Goal: Task Accomplishment & Management: Manage account settings

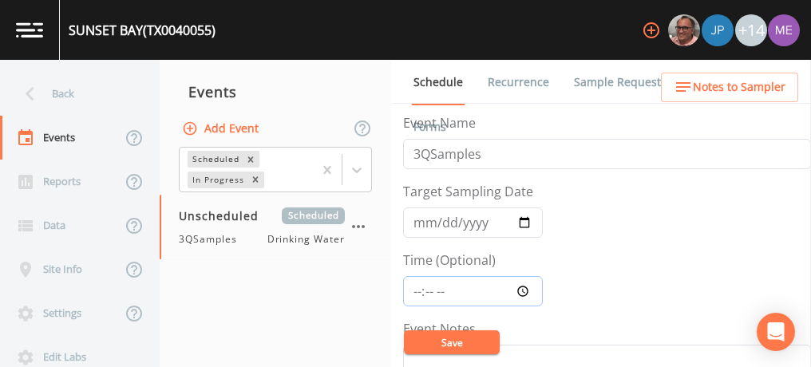
click at [418, 291] on input "Time (Optional)" at bounding box center [473, 291] width 140 height 30
type input "10:15"
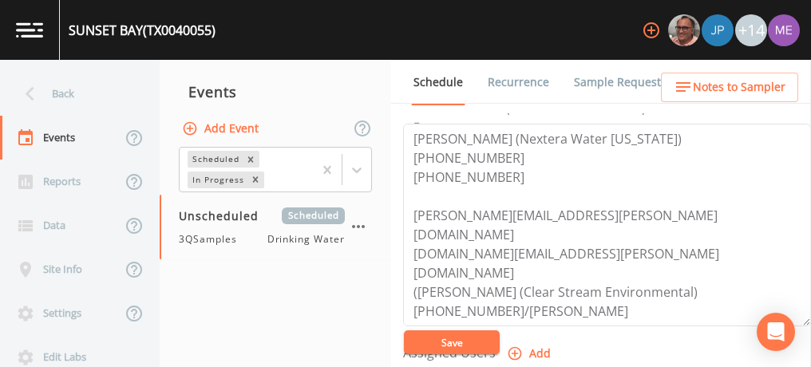
scroll to position [19, 0]
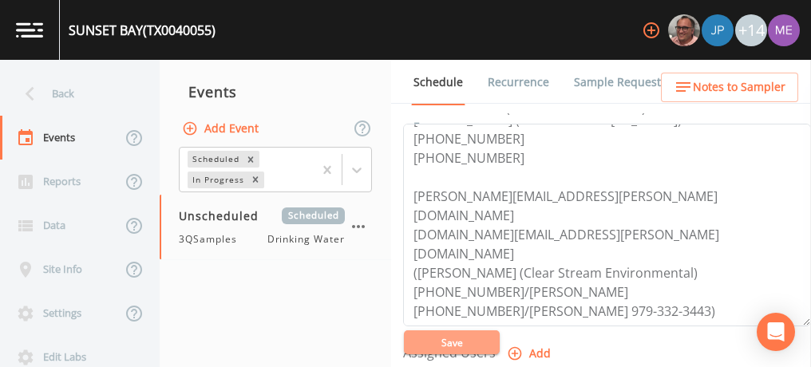
click at [458, 337] on button "Save" at bounding box center [452, 342] width 96 height 24
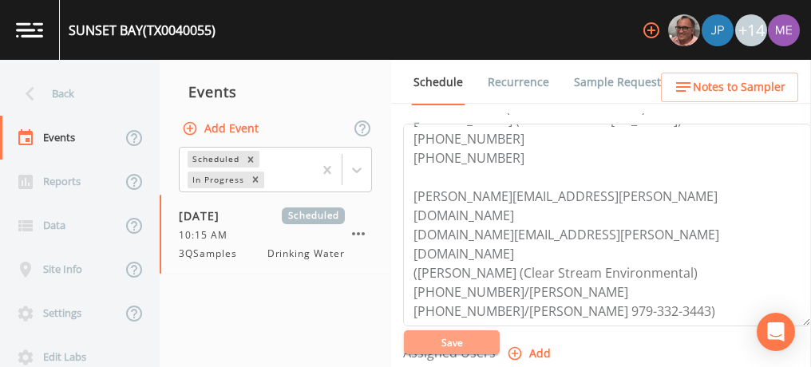
click at [458, 337] on button "Save" at bounding box center [452, 342] width 96 height 24
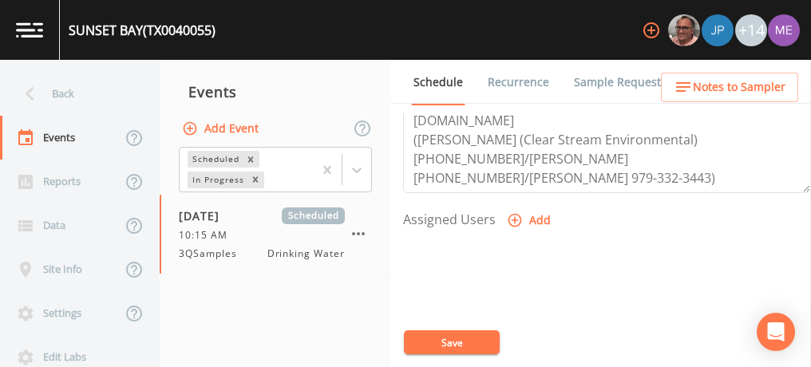
scroll to position [601, 0]
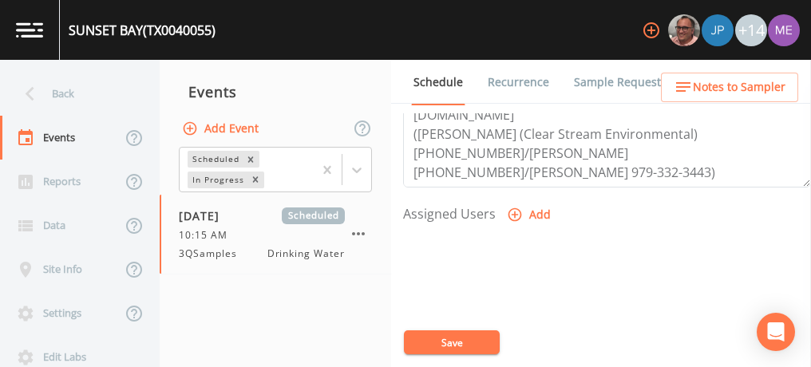
click at [443, 336] on button "Save" at bounding box center [452, 342] width 96 height 24
click at [583, 77] on link "Sample Requests" at bounding box center [619, 82] width 97 height 45
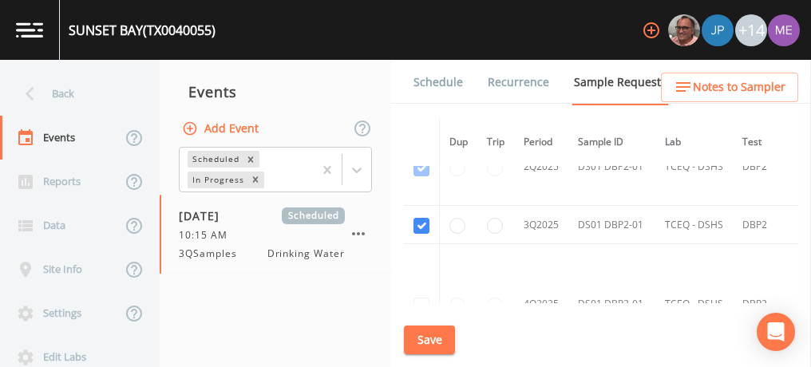
scroll to position [1568, 0]
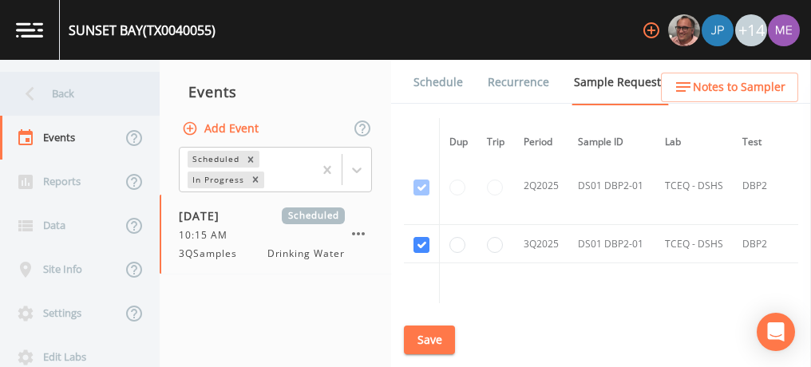
click at [61, 93] on div "Back" at bounding box center [72, 94] width 144 height 44
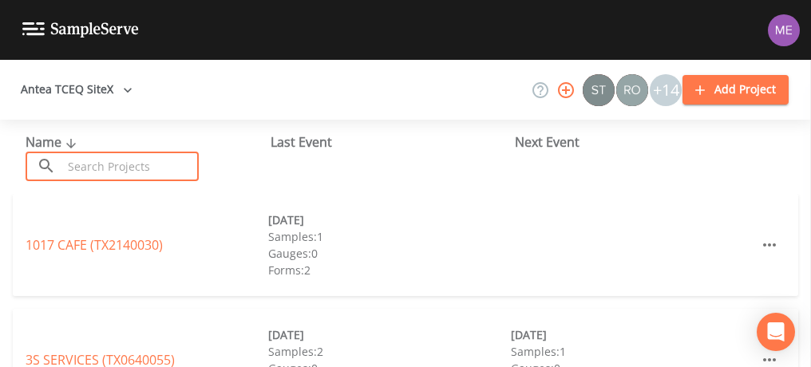
click at [88, 160] on input "text" at bounding box center [130, 167] width 136 height 30
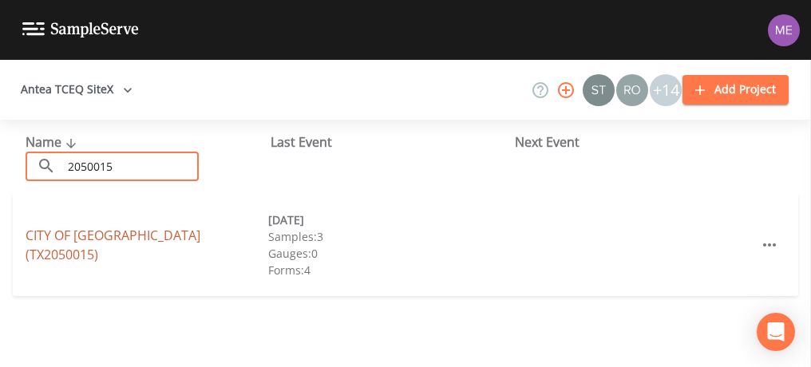
type input "2050015"
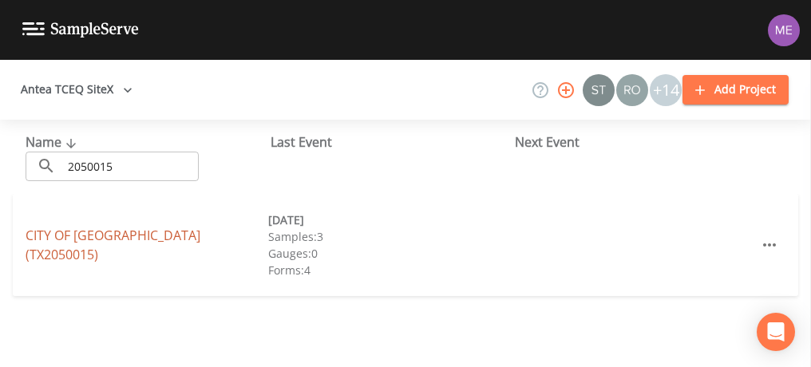
click at [108, 247] on link "CITY OF [GEOGRAPHIC_DATA] (TX2050015)" at bounding box center [113, 245] width 175 height 37
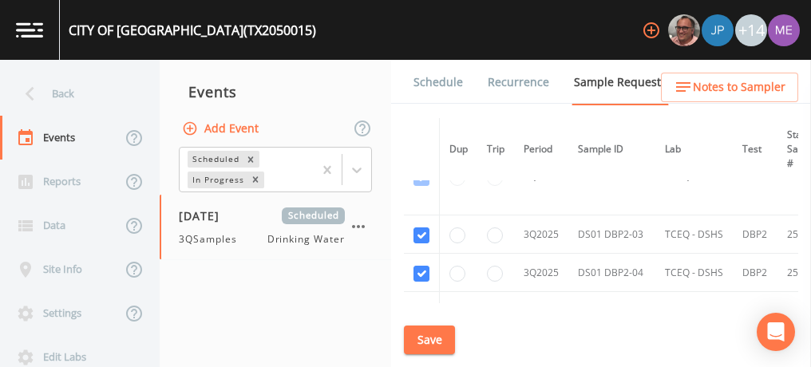
scroll to position [1513, 0]
click at [430, 78] on link "Schedule" at bounding box center [438, 82] width 54 height 45
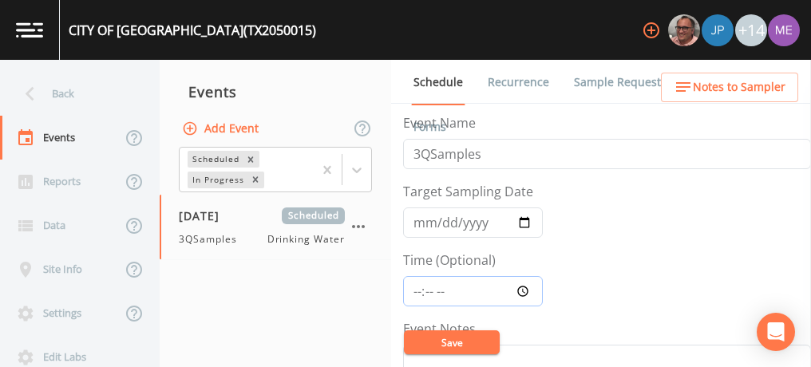
click at [416, 290] on input "Time (Optional)" at bounding box center [473, 291] width 140 height 30
type input "11:00"
click at [420, 223] on input "[DATE]" at bounding box center [473, 223] width 140 height 30
type input "[DATE]"
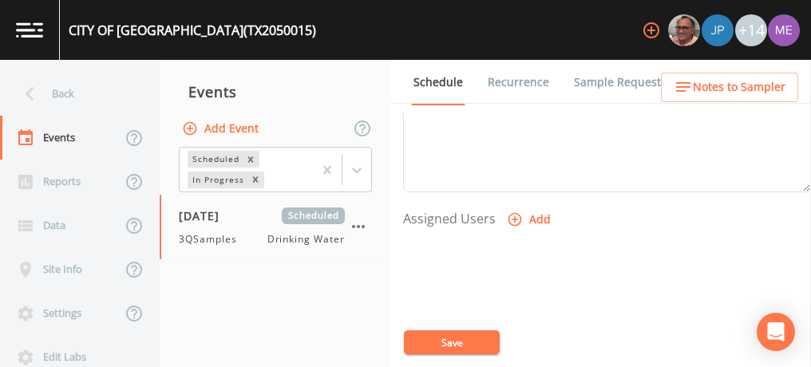
scroll to position [597, 0]
click at [516, 211] on icon "button" at bounding box center [515, 219] width 16 height 16
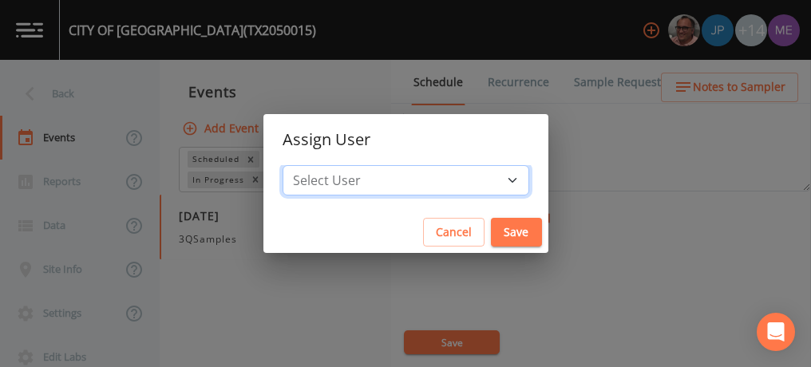
click at [486, 172] on select "Select User [PERSON_NAME] [PERSON_NAME] [PERSON_NAME] [PERSON_NAME] [PERSON_NAM…" at bounding box center [406, 180] width 247 height 30
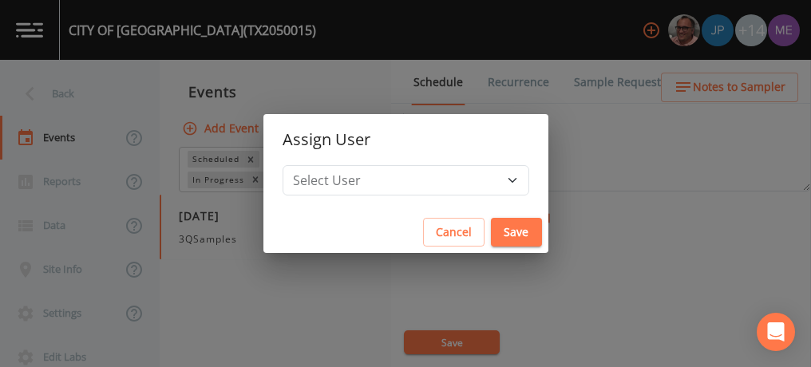
click at [329, 303] on div "Assign User Select User [PERSON_NAME] [PERSON_NAME] [PERSON_NAME] [PERSON_NAME]…" at bounding box center [405, 183] width 811 height 367
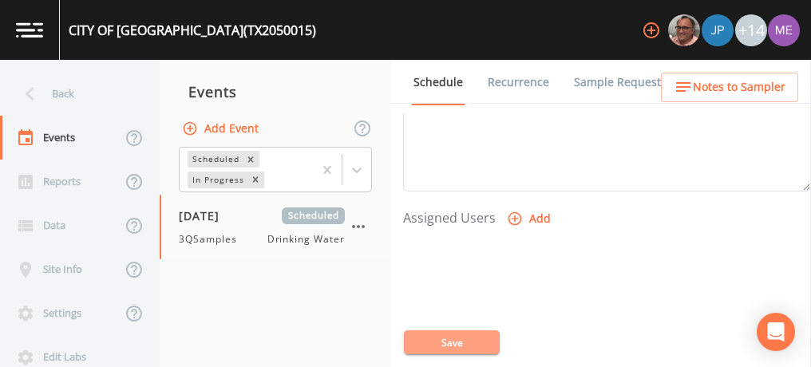
click at [444, 337] on button "Save" at bounding box center [452, 342] width 96 height 24
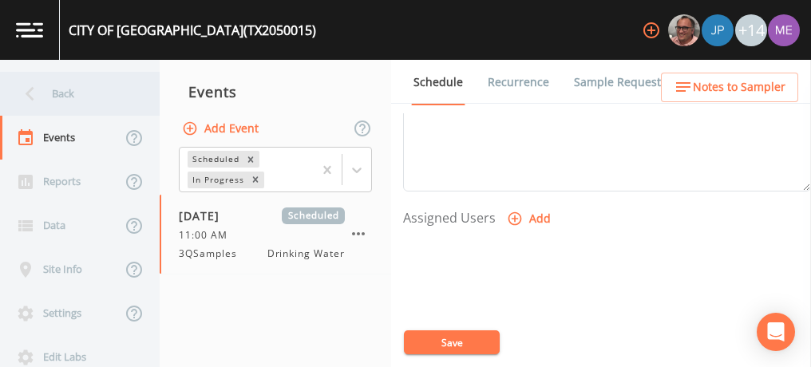
click at [62, 96] on div "Back" at bounding box center [72, 94] width 144 height 44
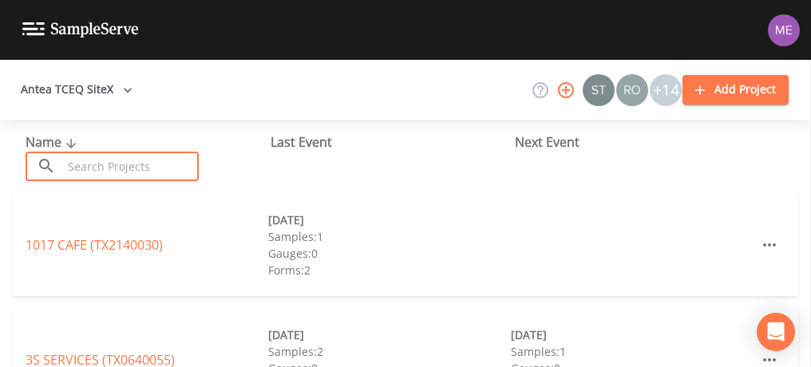
click at [90, 164] on input "text" at bounding box center [130, 167] width 136 height 30
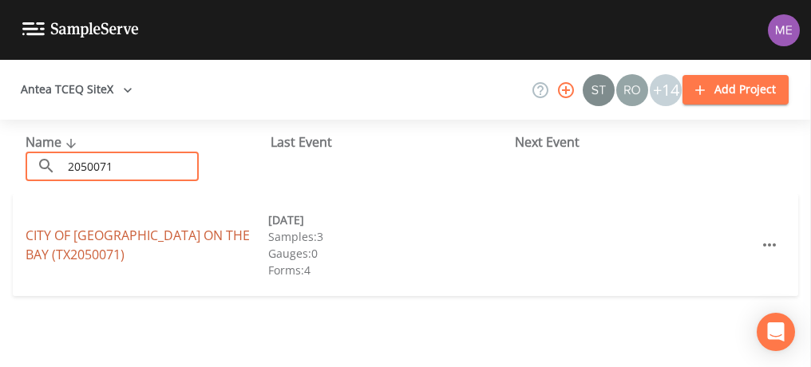
type input "2050071"
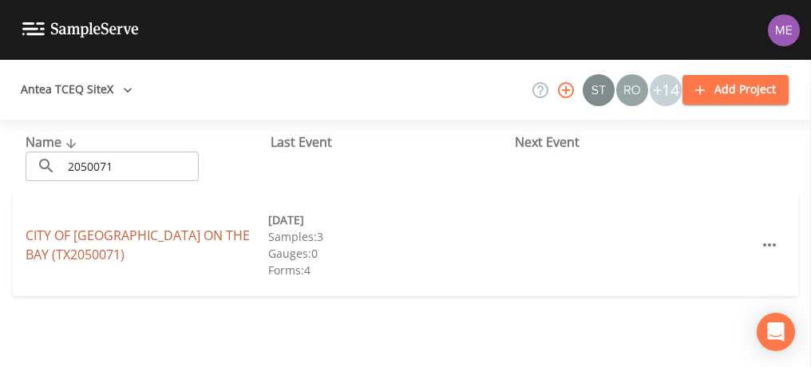
click at [118, 230] on link "CITY OF [GEOGRAPHIC_DATA] ON THE BAY (TX2050071)" at bounding box center [138, 245] width 224 height 37
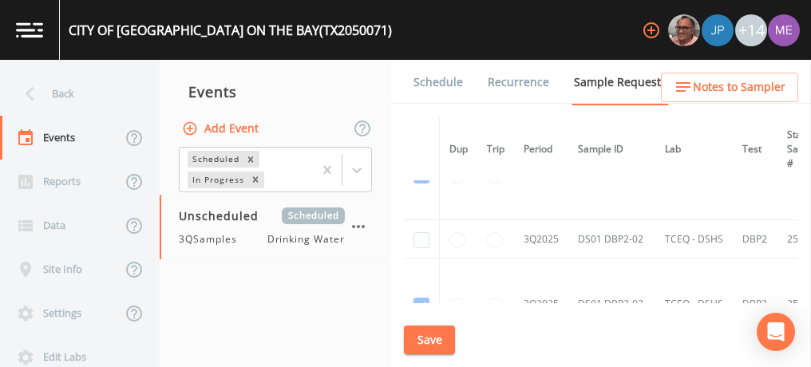
scroll to position [1626, 0]
click at [418, 233] on input "checkbox" at bounding box center [421, 241] width 16 height 16
checkbox input "true"
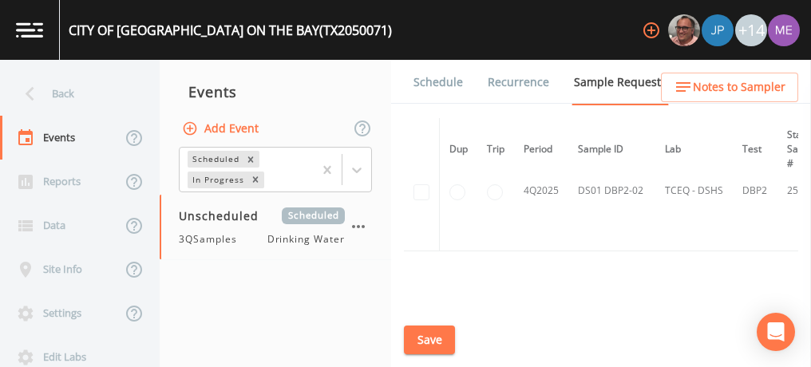
scroll to position [1411, 0]
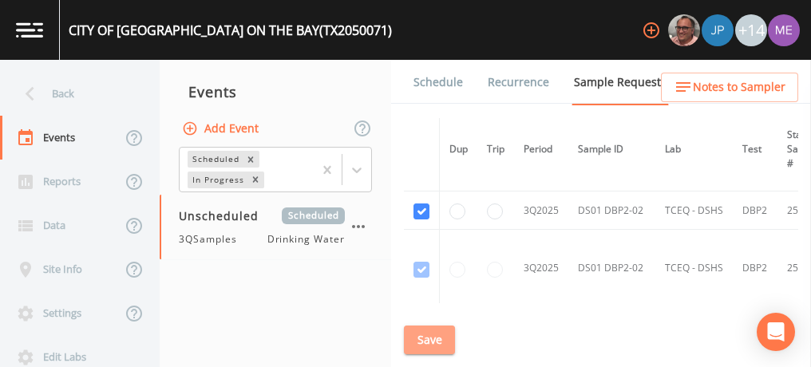
click at [429, 345] on button "Save" at bounding box center [429, 341] width 51 height 30
click at [426, 86] on link "Schedule" at bounding box center [438, 82] width 54 height 45
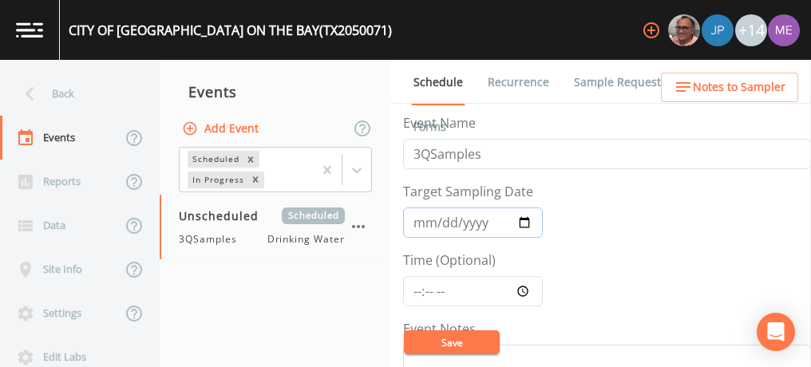
click at [429, 225] on input "Target Sampling Date" at bounding box center [473, 223] width 140 height 30
type input "2025-09-16"
click at [433, 338] on button "Save" at bounding box center [452, 342] width 96 height 24
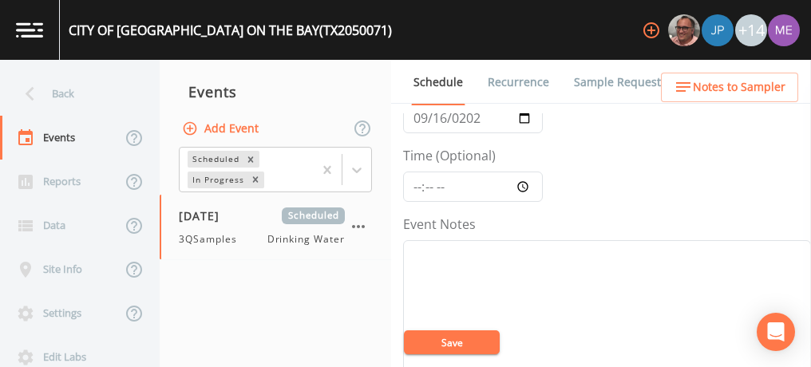
scroll to position [61, 0]
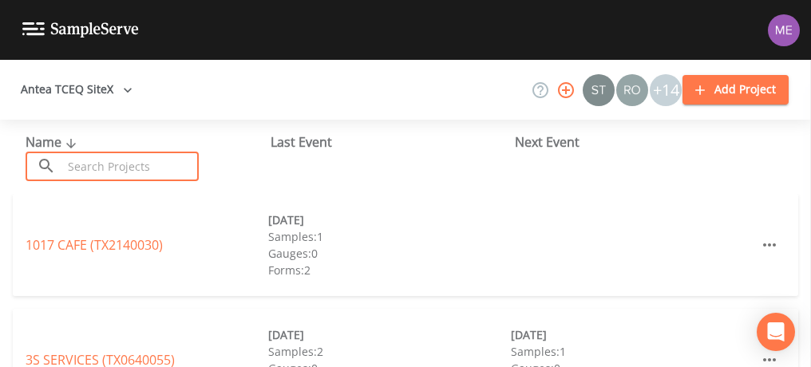
click at [133, 169] on input "text" at bounding box center [130, 167] width 136 height 30
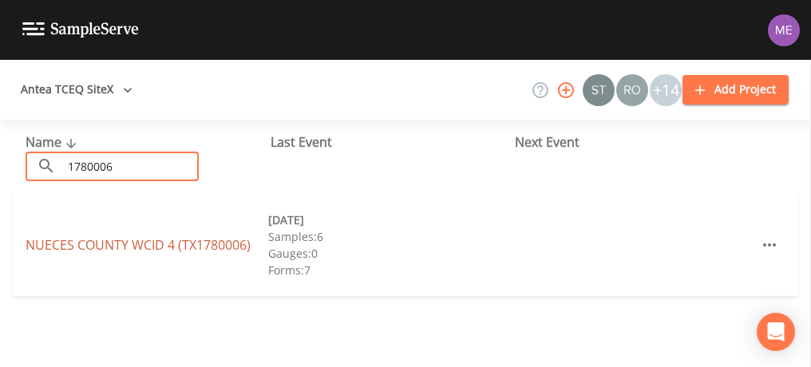
type input "1780006"
click at [64, 247] on link "[GEOGRAPHIC_DATA] 4 (TX1780006)" at bounding box center [138, 245] width 225 height 18
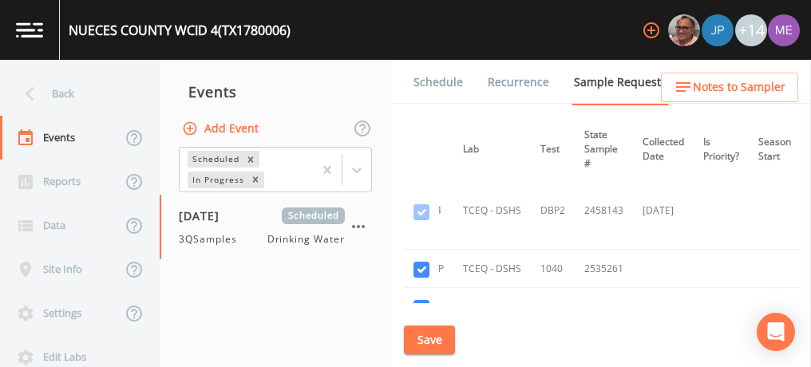
scroll to position [1325, 284]
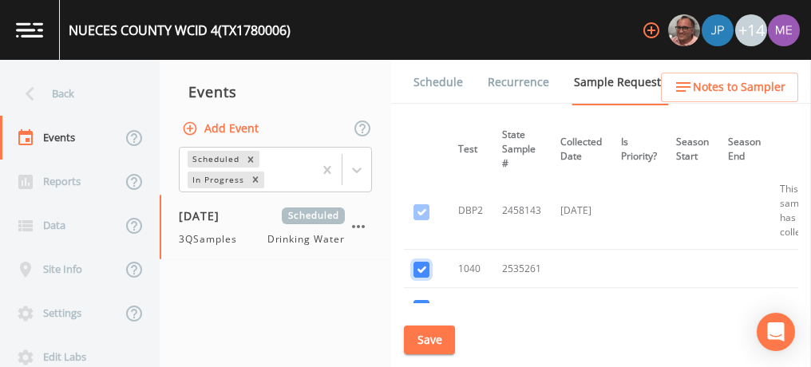
click at [421, 262] on input "checkbox" at bounding box center [421, 270] width 16 height 16
checkbox input "false"
click at [425, 300] on input "checkbox" at bounding box center [421, 308] width 16 height 16
checkbox input "false"
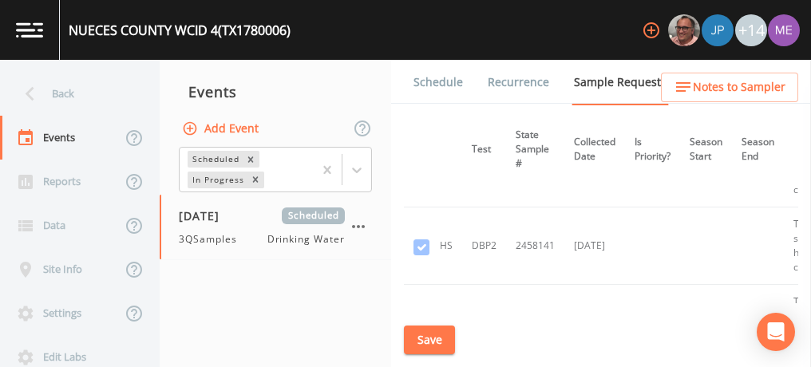
scroll to position [1116, 271]
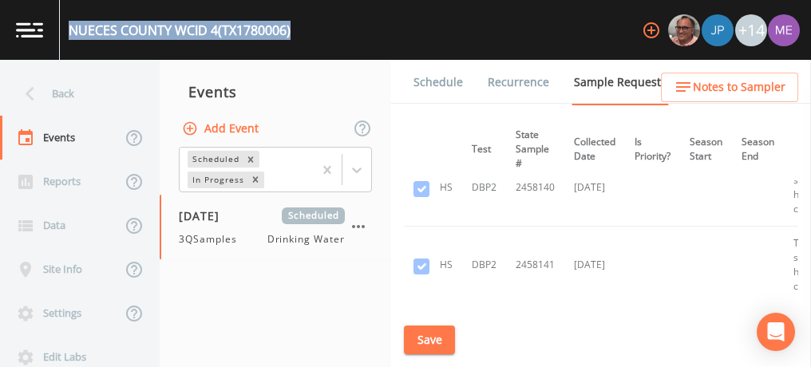
drag, startPoint x: 69, startPoint y: 30, endPoint x: 300, endPoint y: 30, distance: 230.7
click at [300, 30] on div "[GEOGRAPHIC_DATA] 4 (TX1780006) +14" at bounding box center [405, 30] width 811 height 60
copy div "[GEOGRAPHIC_DATA] 4 (TX1780006)"
